Goal: Information Seeking & Learning: Learn about a topic

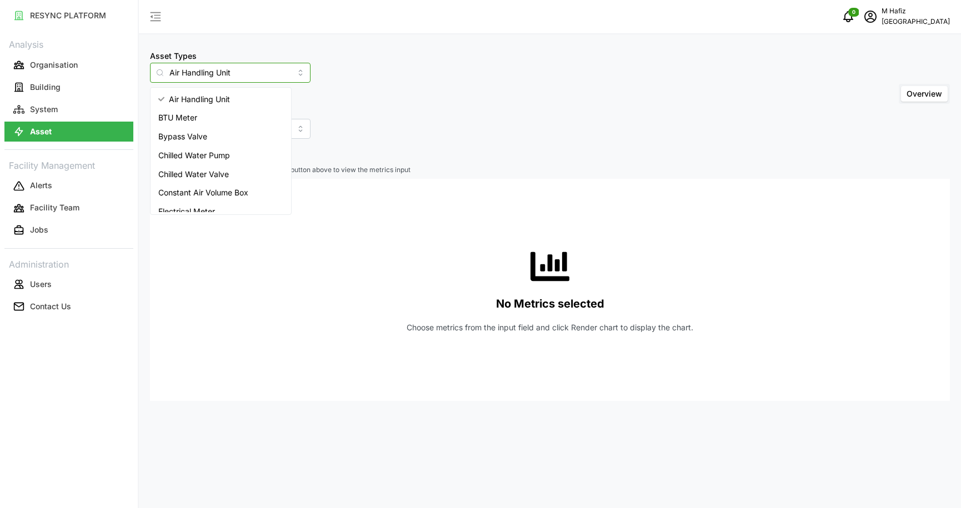
click at [246, 69] on input "Air Handling Unit" at bounding box center [230, 73] width 161 height 20
click at [408, 95] on div "Asset Types Air Handling Unit Include Asset SubTypes Asset SubTypes Overview" at bounding box center [550, 94] width 800 height 90
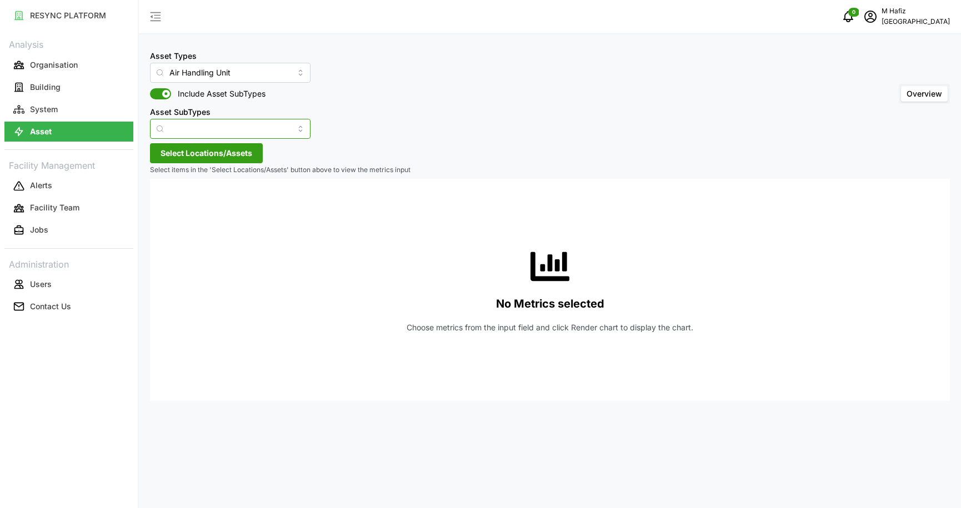
click at [246, 126] on input "Asset SubTypes" at bounding box center [230, 129] width 161 height 20
click at [379, 120] on div "Asset Types Air Handling Unit Include Asset SubTypes Asset SubTypes Overview" at bounding box center [550, 94] width 800 height 90
click at [241, 90] on span "Include Asset SubTypes" at bounding box center [218, 93] width 94 height 11
click at [150, 88] on input "Include Asset SubTypes" at bounding box center [150, 88] width 0 height 0
click at [342, 84] on div "Asset Types Air Handling Unit Include Asset SubTypes Asset SubTypes Overview" at bounding box center [550, 94] width 800 height 90
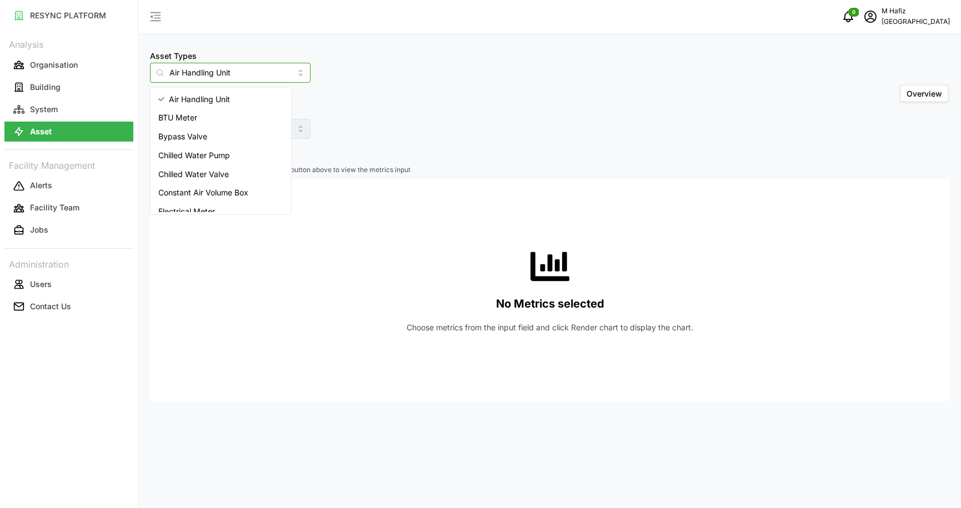
click at [221, 69] on input "Air Handling Unit" at bounding box center [230, 73] width 161 height 20
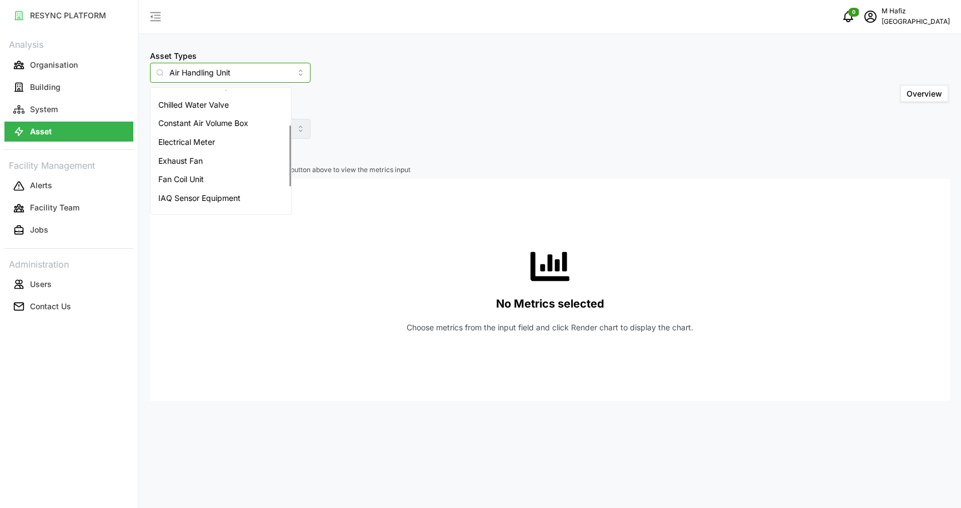
scroll to position [121, 0]
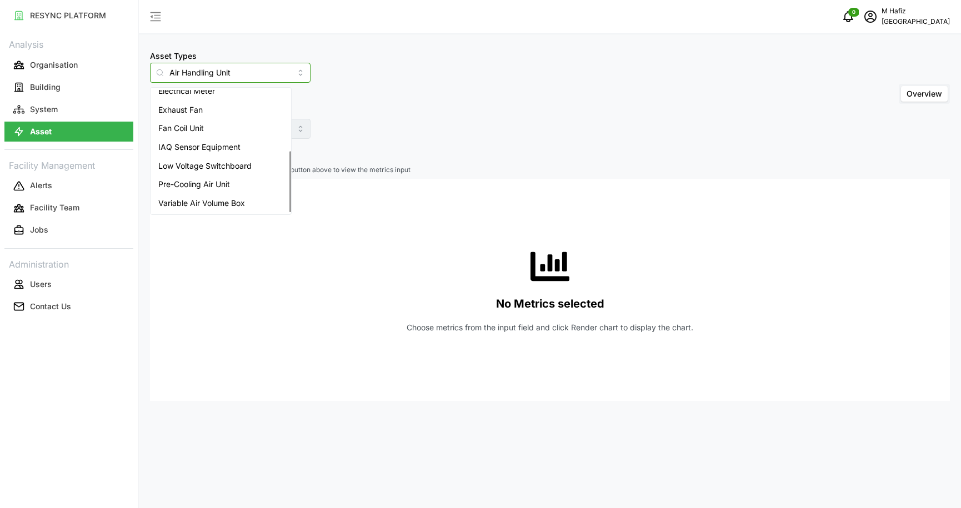
click at [232, 146] on span "IAQ Sensor Equipment" at bounding box center [199, 147] width 82 height 12
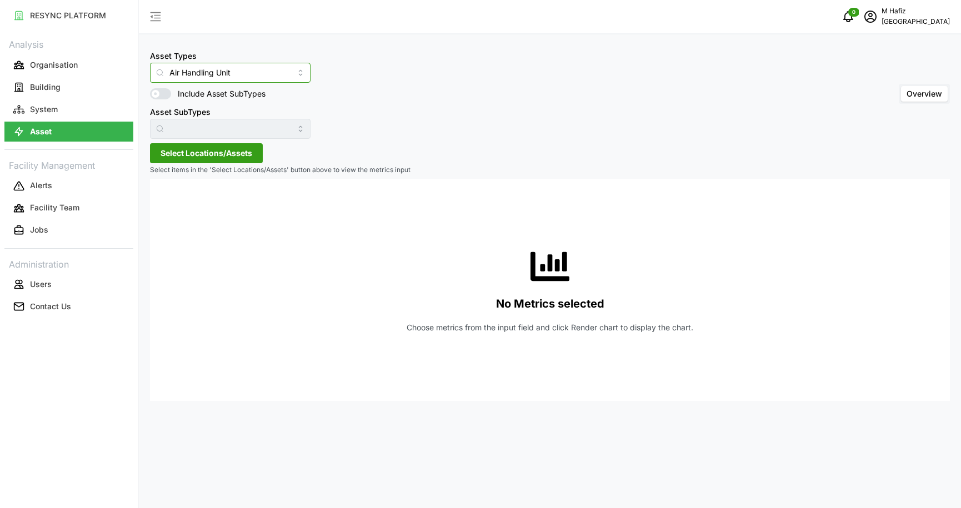
type input "IAQ Sensor Equipment"
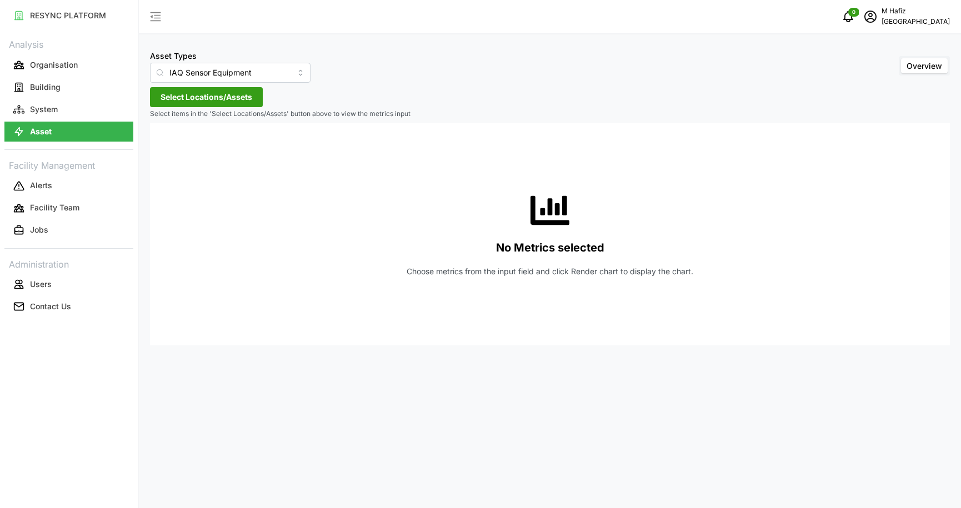
click at [248, 102] on span "Select Locations/Assets" at bounding box center [207, 97] width 92 height 19
click at [163, 147] on icon at bounding box center [164, 147] width 9 height 9
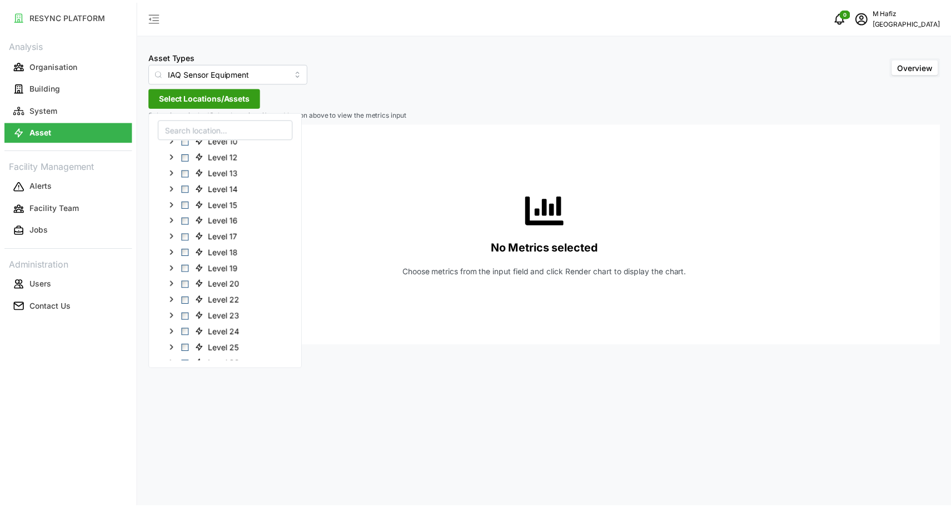
scroll to position [131, 0]
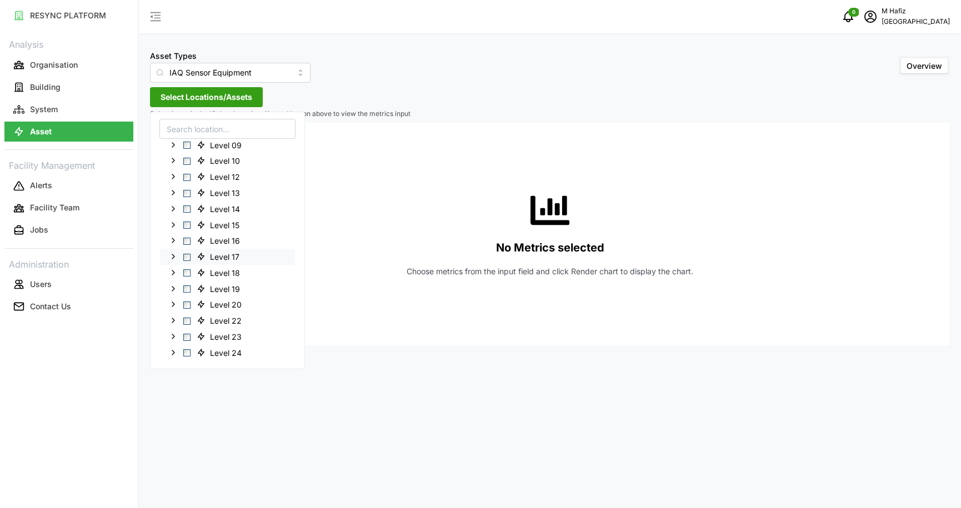
click at [214, 257] on span "Level 17" at bounding box center [224, 257] width 29 height 11
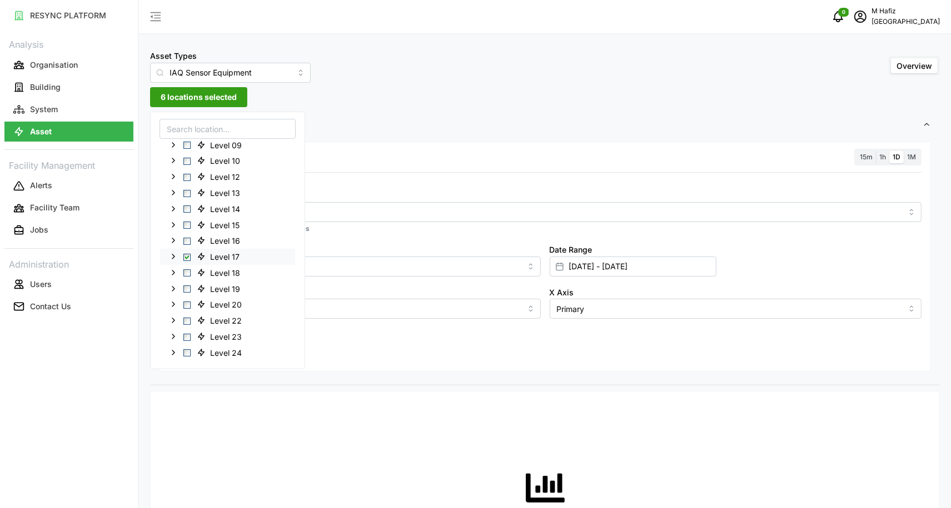
click at [174, 256] on icon at bounding box center [173, 256] width 9 height 9
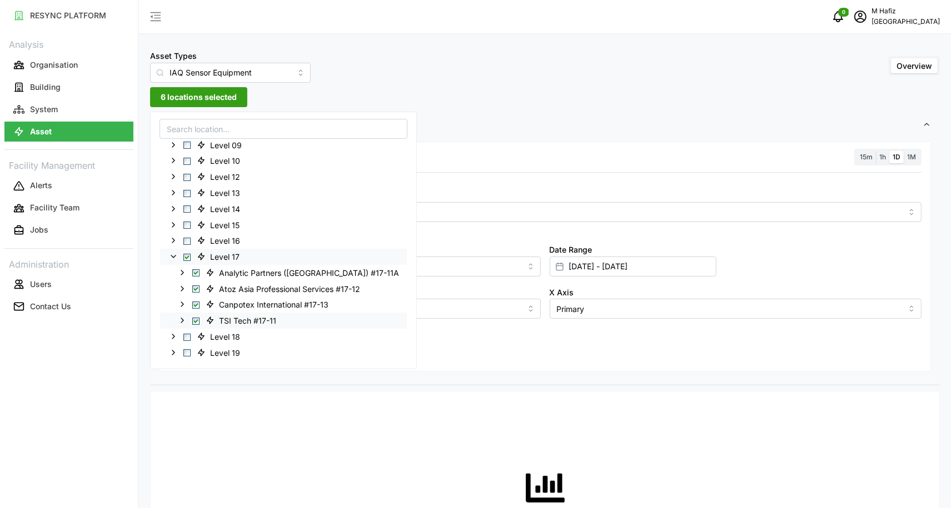
click at [183, 321] on polyline at bounding box center [182, 320] width 2 height 4
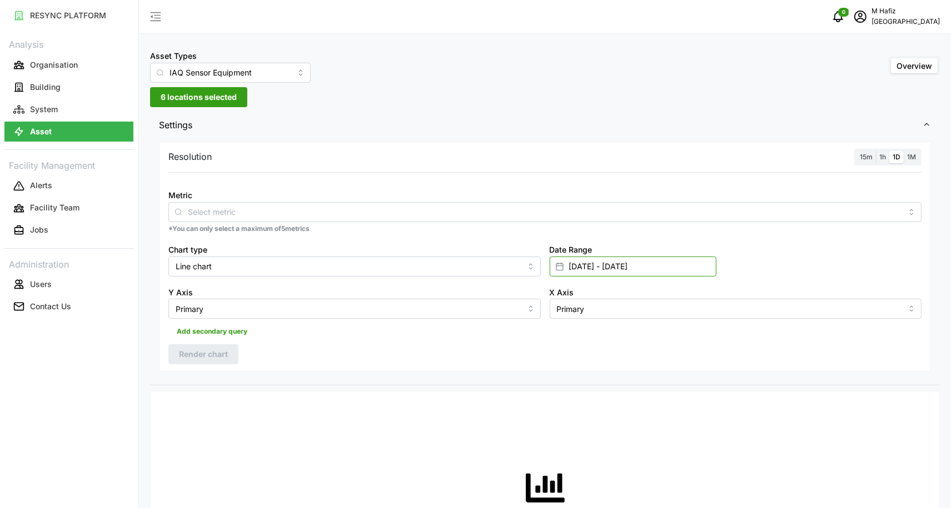
click at [621, 269] on input "[DATE] - [DATE]" at bounding box center [632, 267] width 167 height 20
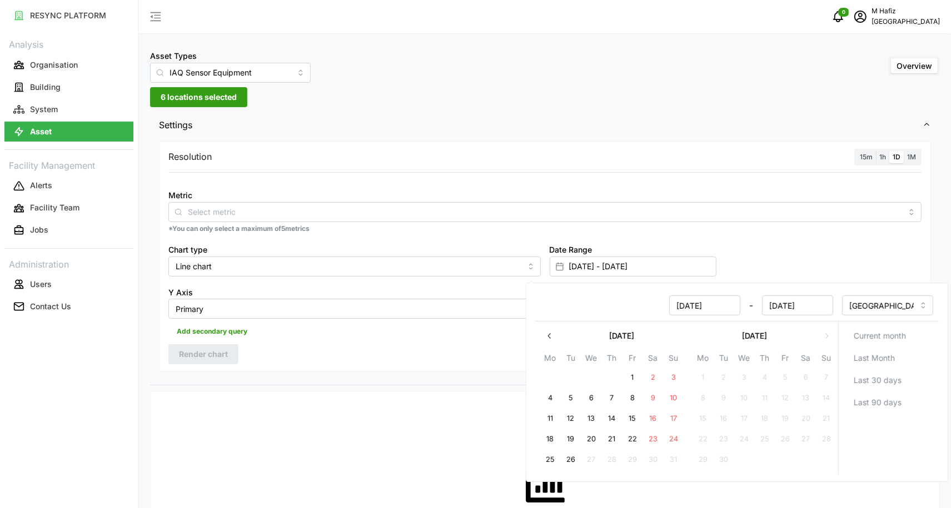
click at [866, 160] on label "15m" at bounding box center [865, 157] width 19 height 13
click at [856, 151] on input "15m" at bounding box center [856, 151] width 0 height 0
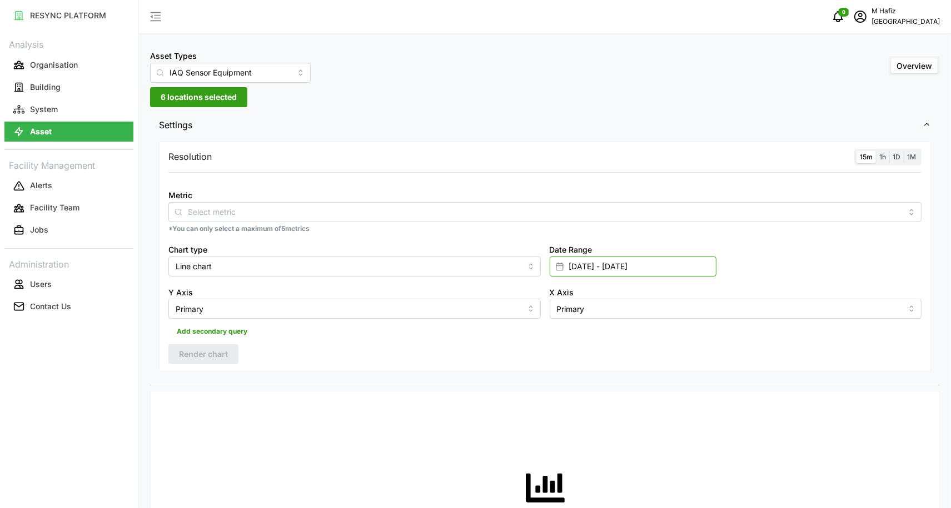
click at [612, 267] on input "[DATE] - [DATE]" at bounding box center [632, 267] width 167 height 20
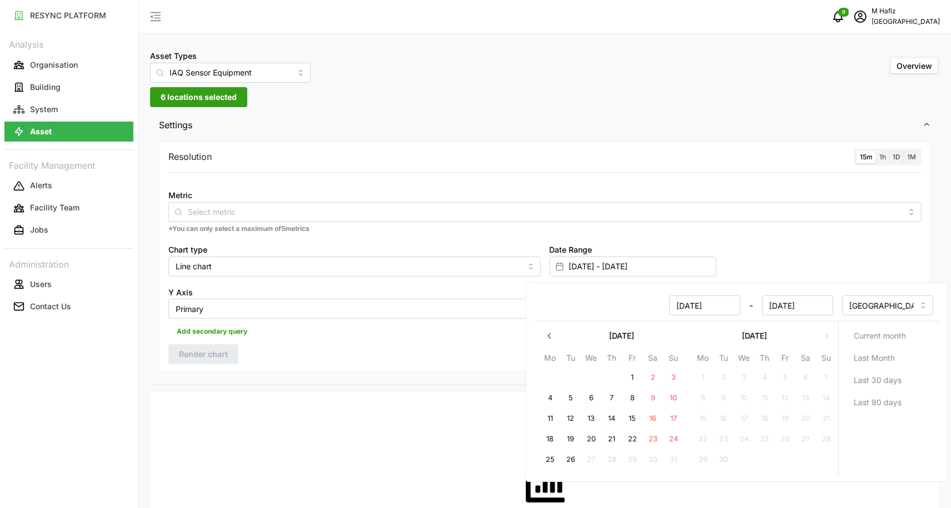
click at [694, 304] on input "[DATE]" at bounding box center [704, 306] width 71 height 20
click at [571, 463] on button "26" at bounding box center [571, 460] width 20 height 20
type input "[DATE] - [DATE]"
type input "[DATE]"
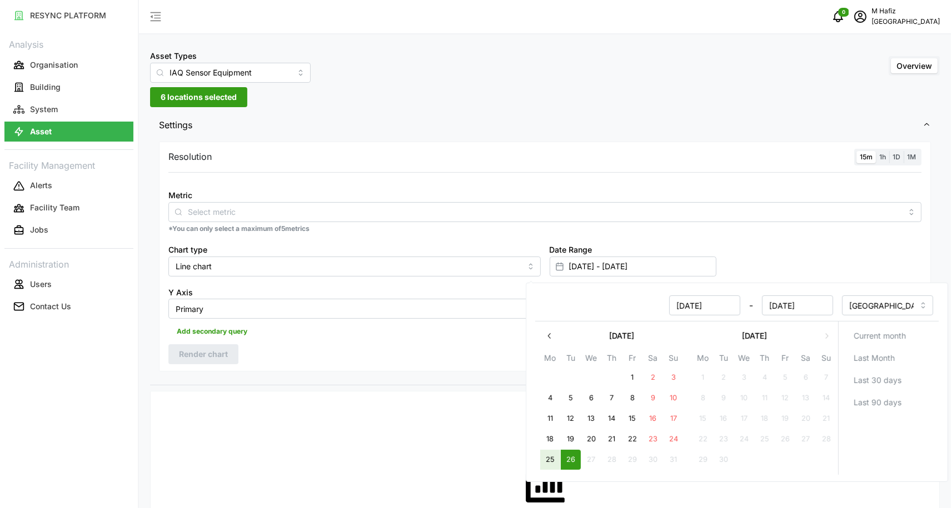
click at [548, 456] on button "25" at bounding box center [550, 460] width 20 height 20
click at [628, 306] on div "[DATE] - [DATE]" at bounding box center [687, 306] width 292 height 20
click at [418, 349] on div "Resolution 15m 1h 1D 1M Metric *You can only select a maximum of 5 metrics Char…" at bounding box center [545, 257] width 772 height 231
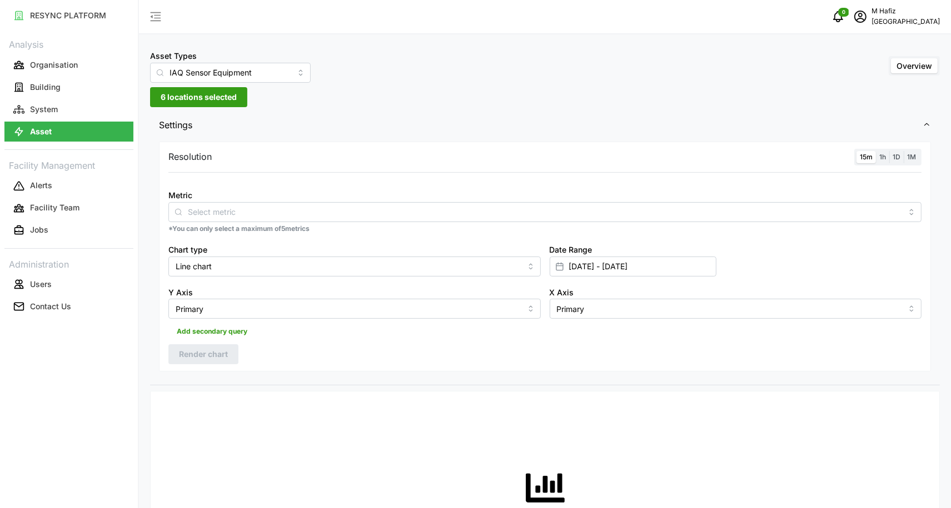
click at [362, 201] on div "Metric" at bounding box center [544, 205] width 753 height 34
click at [361, 207] on input "Metric" at bounding box center [545, 212] width 714 height 12
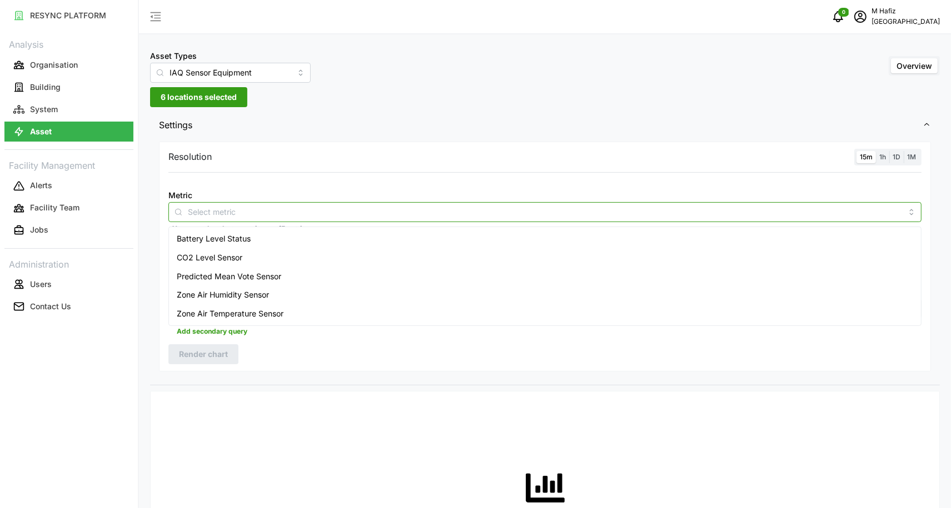
click at [359, 242] on div "Battery Level Status" at bounding box center [544, 238] width 747 height 19
click at [345, 266] on div "CO2 Level Sensor" at bounding box center [544, 257] width 747 height 19
click at [374, 260] on div "CO2 Level Sensor" at bounding box center [544, 257] width 747 height 19
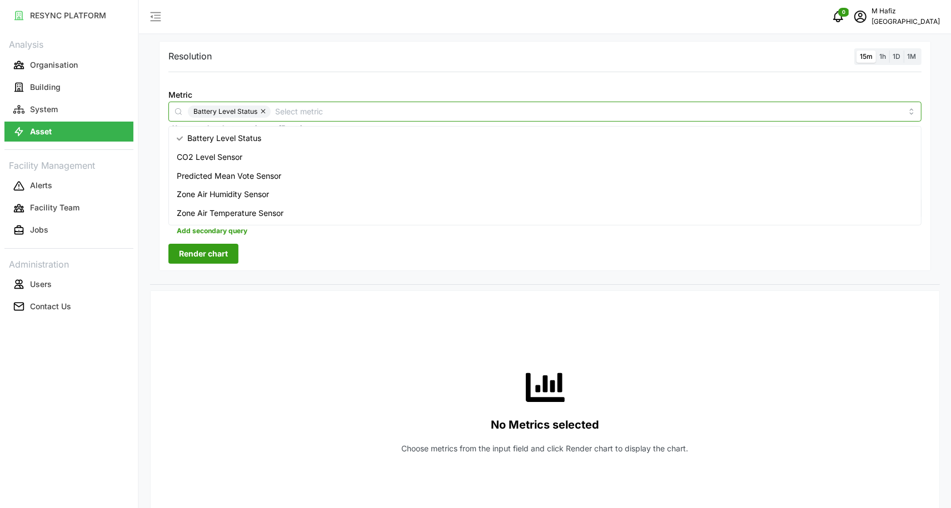
scroll to position [69, 0]
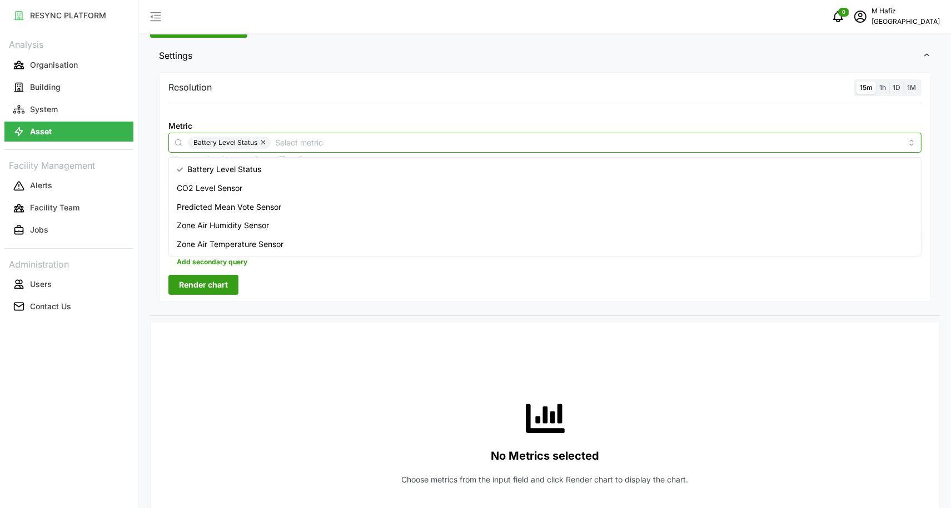
click at [282, 248] on span "Zone Air Temperature Sensor" at bounding box center [230, 244] width 107 height 12
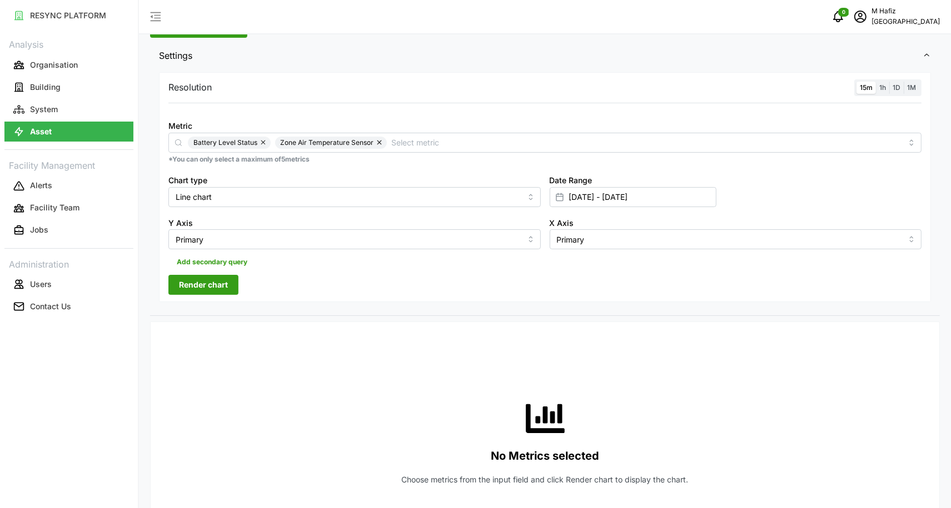
click at [220, 288] on span "Render chart" at bounding box center [203, 285] width 49 height 19
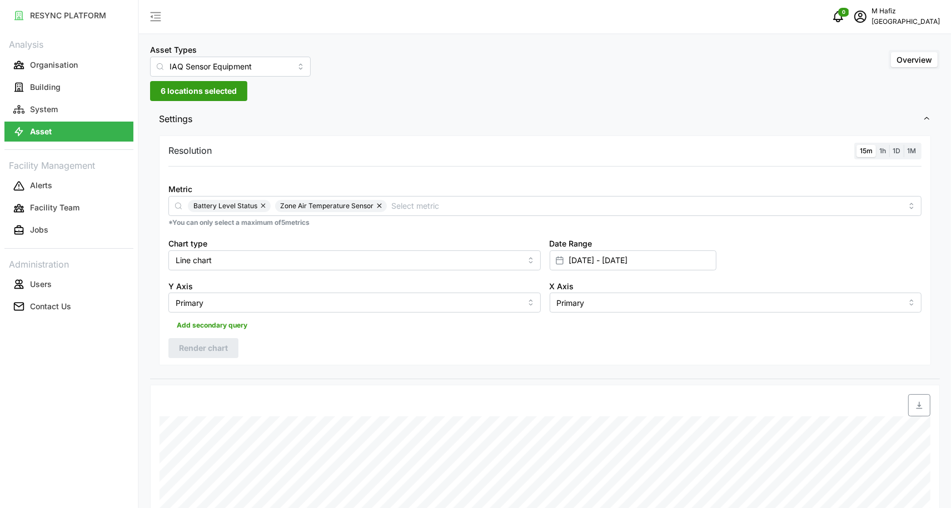
scroll to position [0, 0]
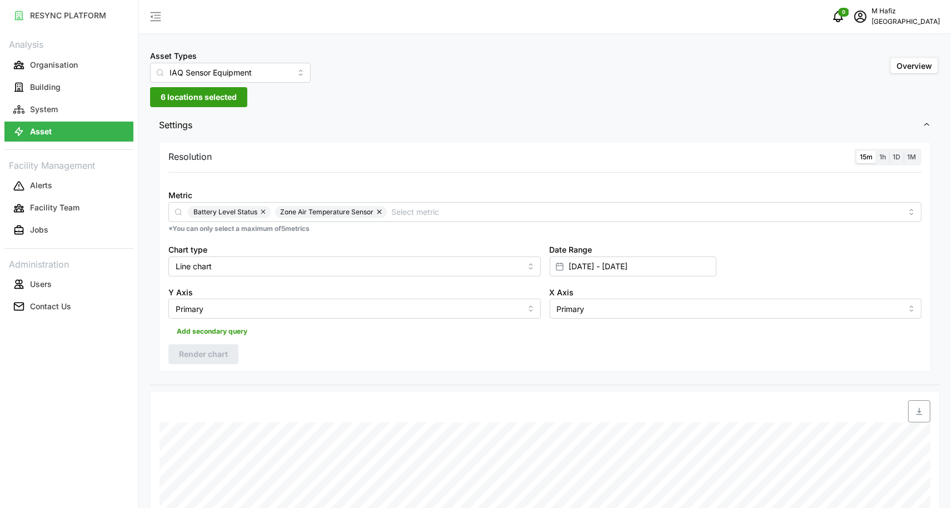
click at [197, 93] on span "6 locations selected" at bounding box center [199, 97] width 76 height 19
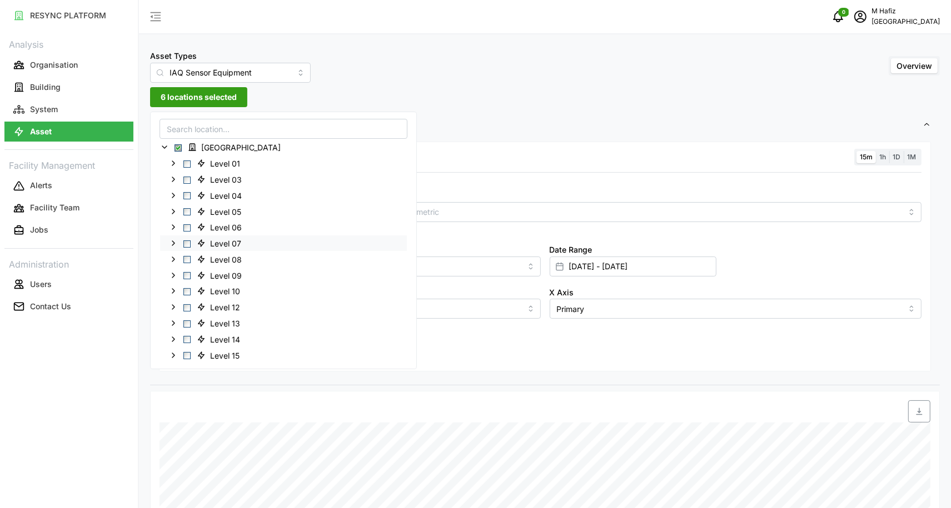
scroll to position [381, 0]
click at [184, 167] on span "Select Level 22" at bounding box center [186, 166] width 7 height 7
click at [187, 184] on span "Select Level 23" at bounding box center [186, 182] width 7 height 7
click at [186, 200] on span "Select Level 24" at bounding box center [186, 198] width 7 height 7
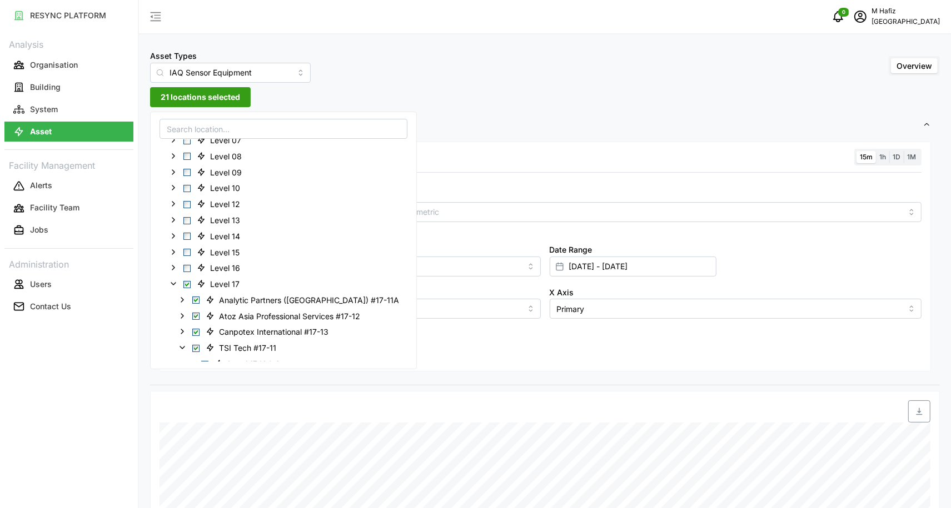
scroll to position [173, 0]
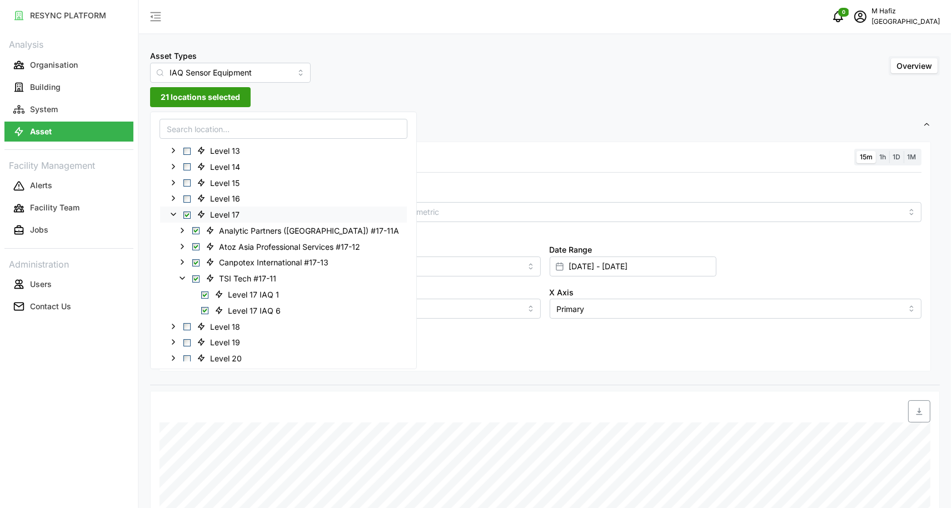
click at [188, 217] on span "Select Level 17" at bounding box center [186, 214] width 7 height 7
click at [171, 215] on icon at bounding box center [173, 214] width 9 height 9
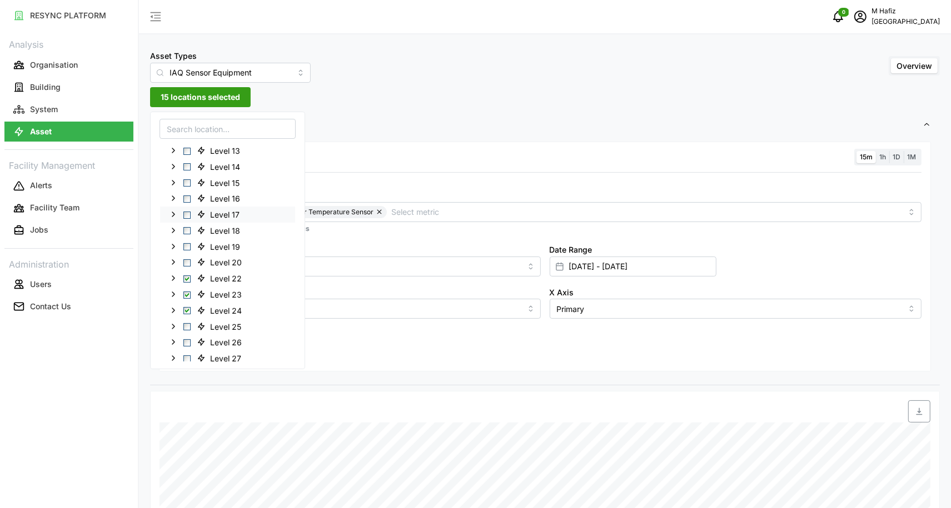
click at [464, 127] on span "Settings" at bounding box center [540, 125] width 763 height 27
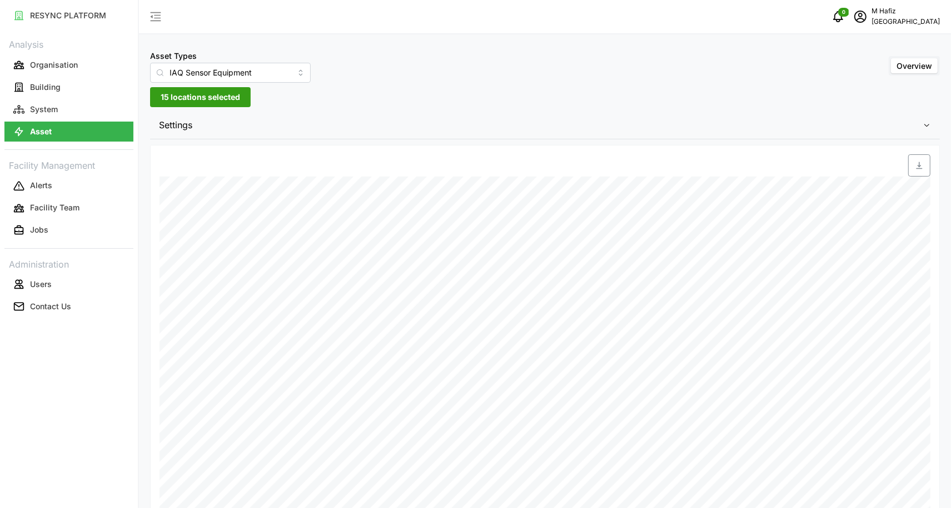
click at [284, 143] on div "Settings Resolution 15m 1h 1D 1M Metric Battery Level Status Zone Air Temperatu…" at bounding box center [545, 348] width 790 height 472
click at [223, 107] on button "15 locations selected" at bounding box center [200, 97] width 101 height 20
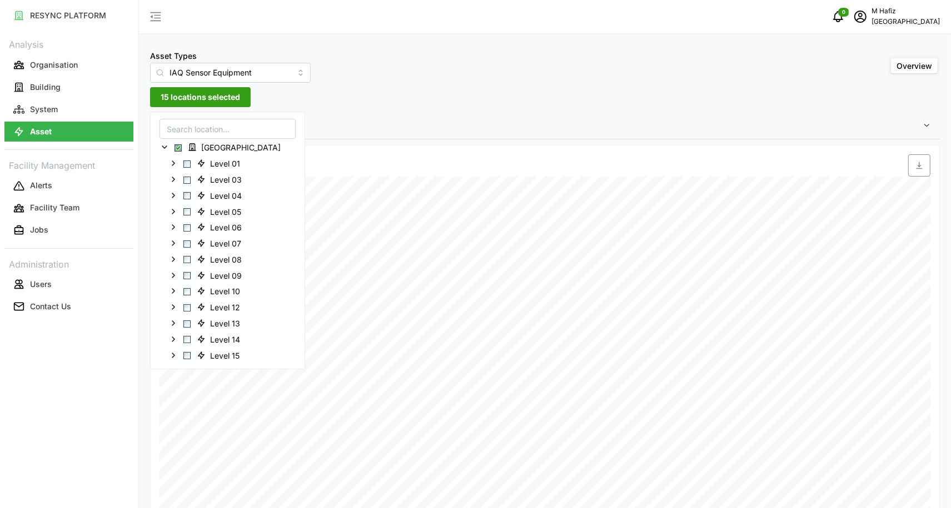
click at [386, 112] on span "Settings" at bounding box center [540, 125] width 763 height 27
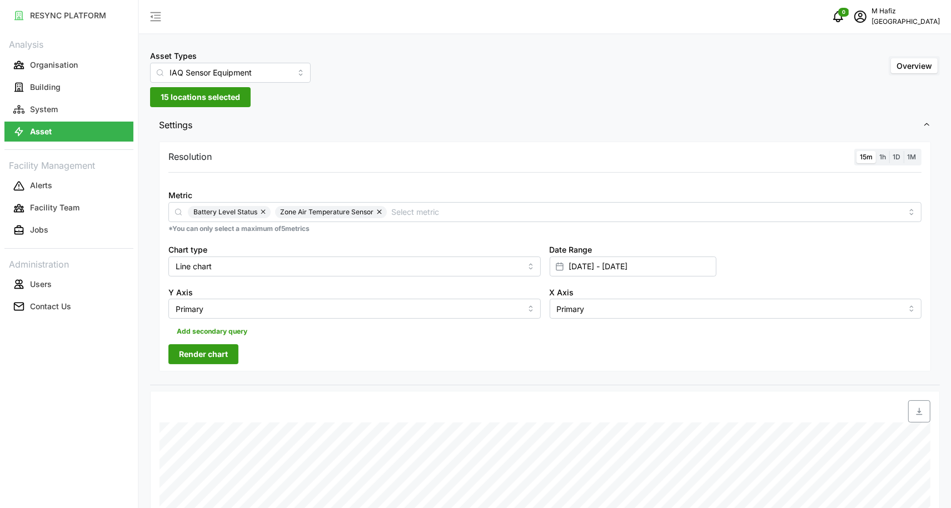
click at [208, 371] on div "Resolution 15m 1h 1D 1M Metric Battery Level Status Zone Air Temperature Sensor…" at bounding box center [545, 257] width 772 height 231
click at [212, 363] on span "Render chart" at bounding box center [203, 354] width 49 height 19
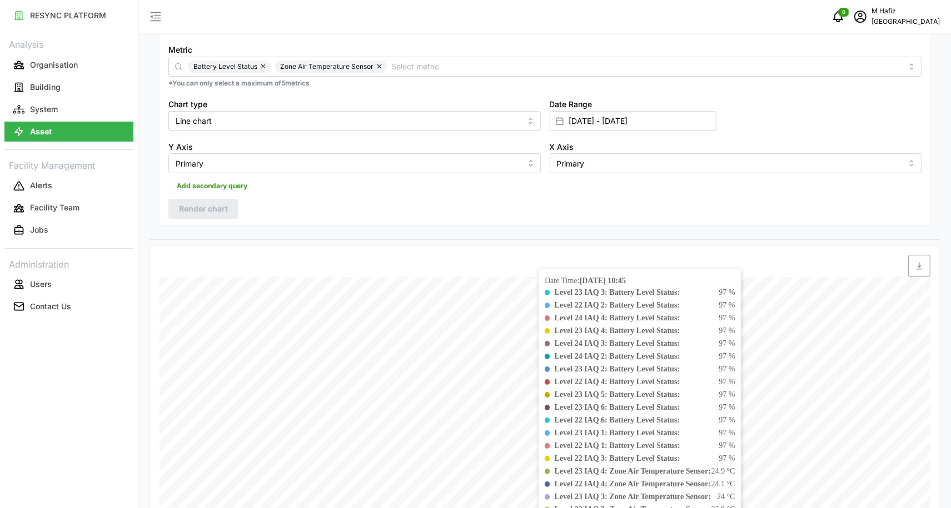
scroll to position [125, 0]
